Goal: Transaction & Acquisition: Download file/media

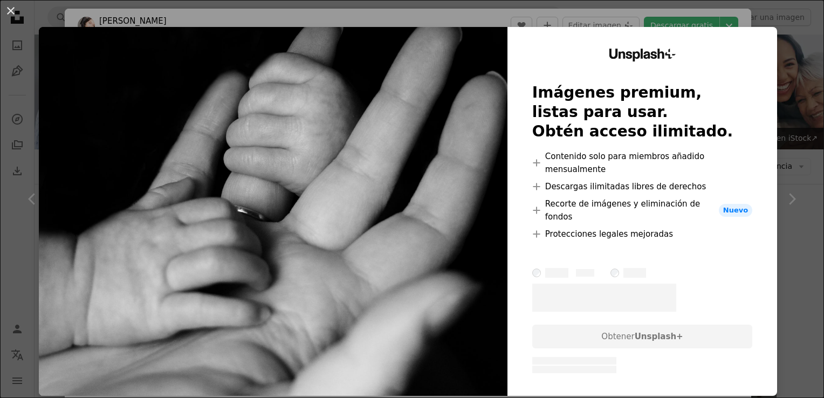
scroll to position [485, 0]
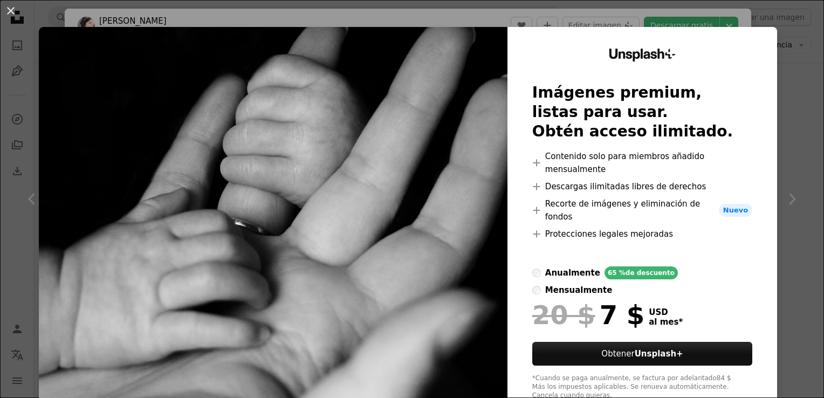
click at [386, 89] on img at bounding box center [273, 224] width 468 height 395
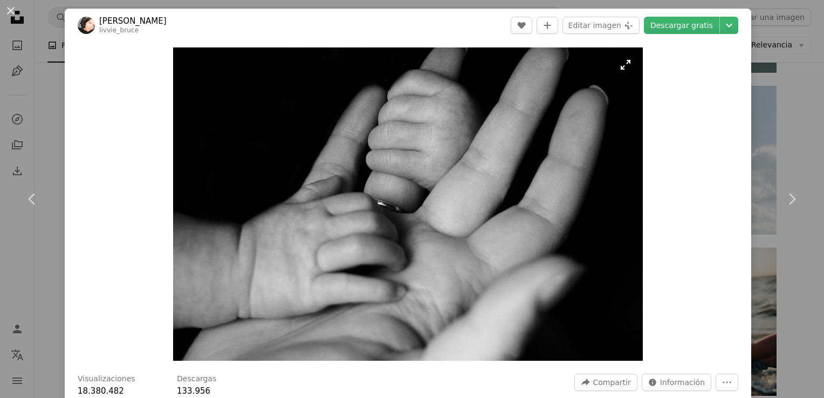
click at [357, 161] on img "Ampliar en esta imagen" at bounding box center [407, 203] width 469 height 313
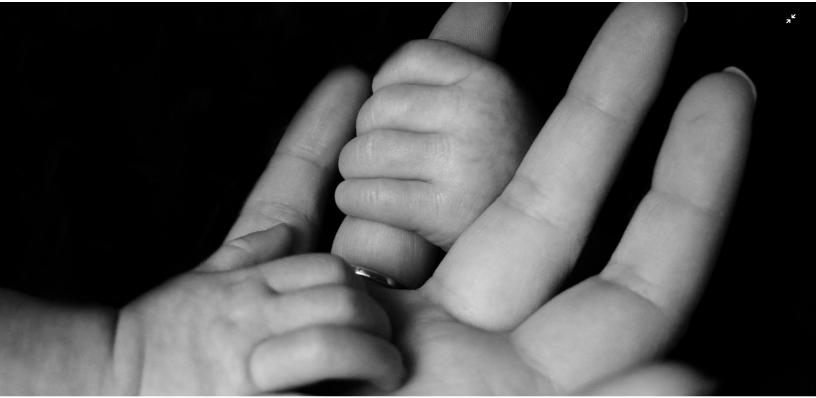
scroll to position [71, 0]
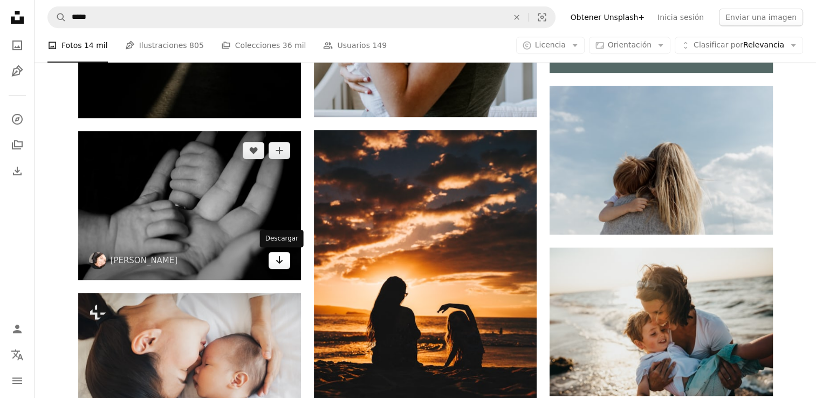
click at [281, 261] on icon "Arrow pointing down" at bounding box center [279, 259] width 9 height 13
